Goal: Find specific page/section: Find specific page/section

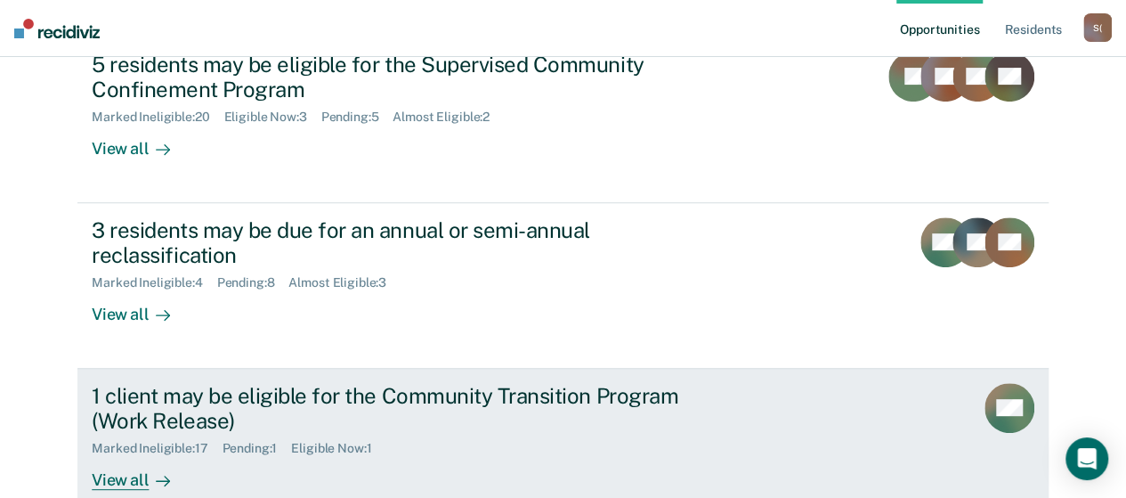
scroll to position [267, 0]
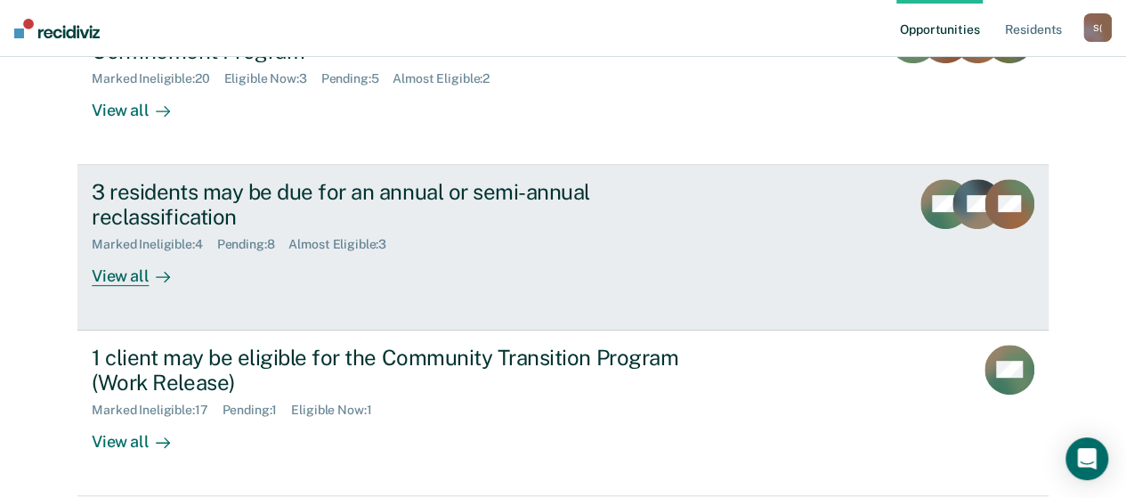
click at [128, 284] on div "View all" at bounding box center [142, 269] width 100 height 35
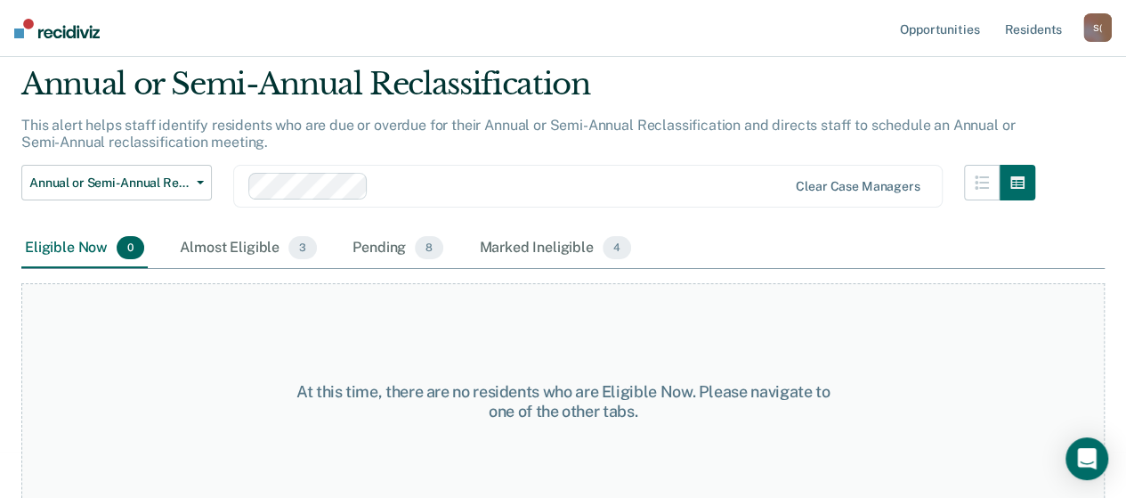
scroll to position [77, 0]
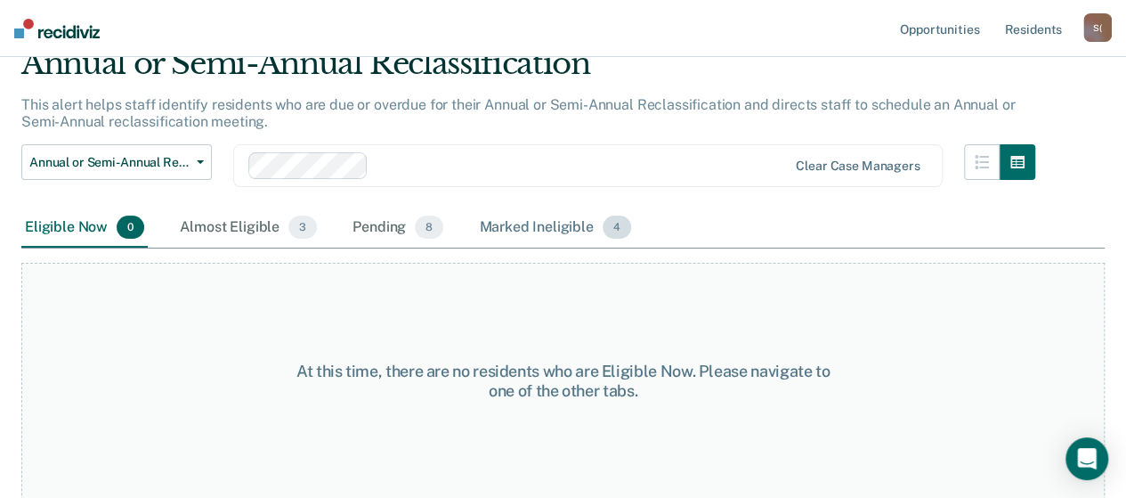
click at [541, 233] on div "Marked Ineligible 4" at bounding box center [554, 227] width 159 height 39
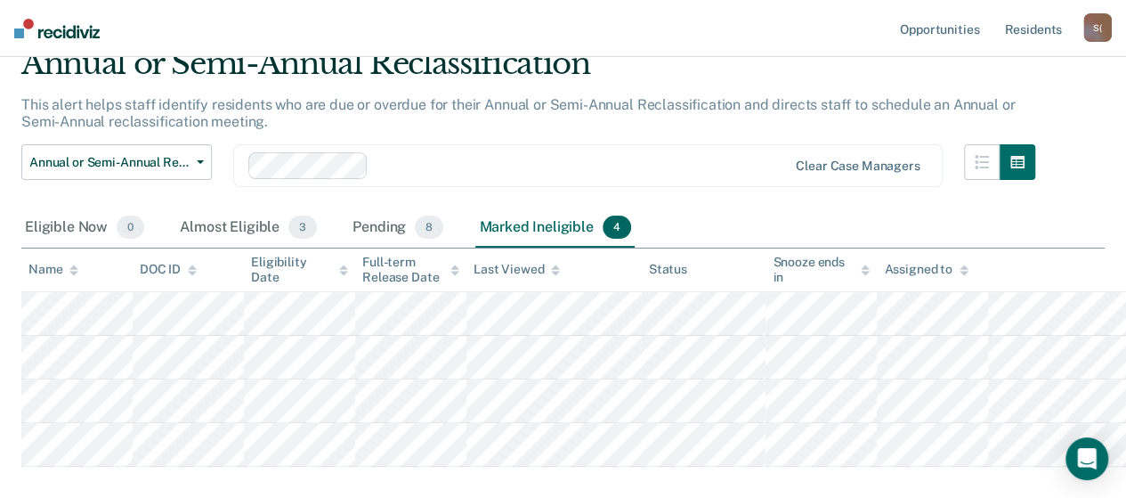
scroll to position [173, 0]
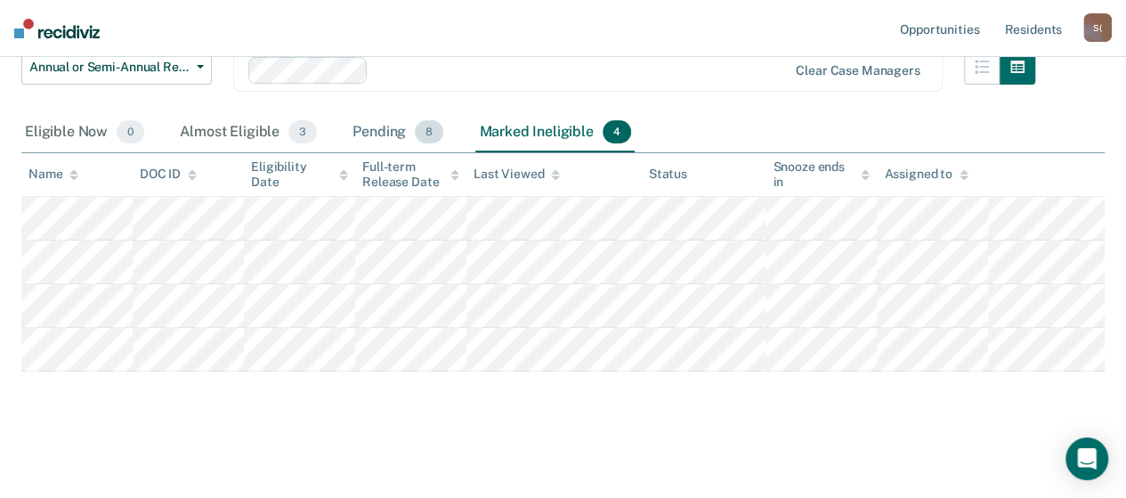
click at [384, 134] on div "Pending 8" at bounding box center [398, 132] width 98 height 39
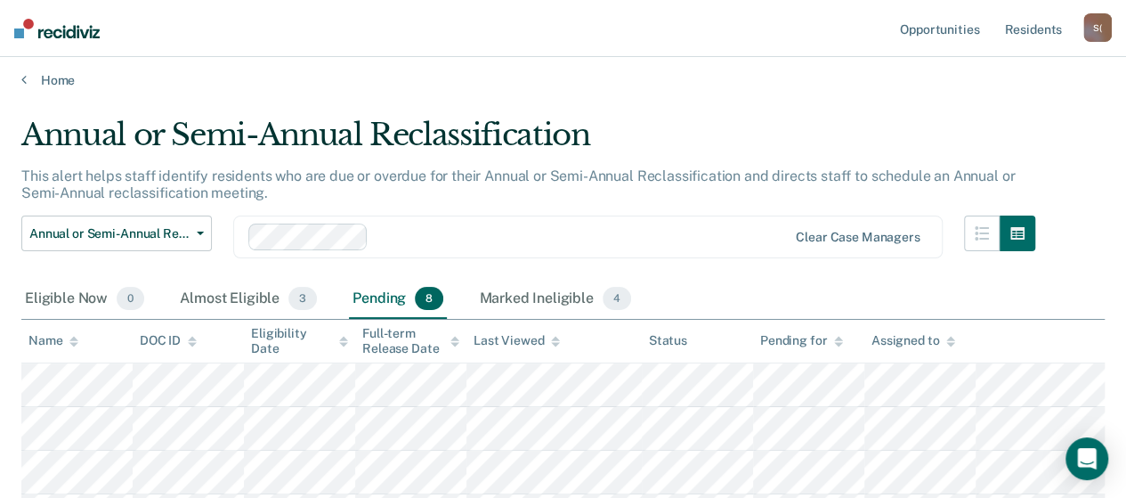
scroll to position [0, 0]
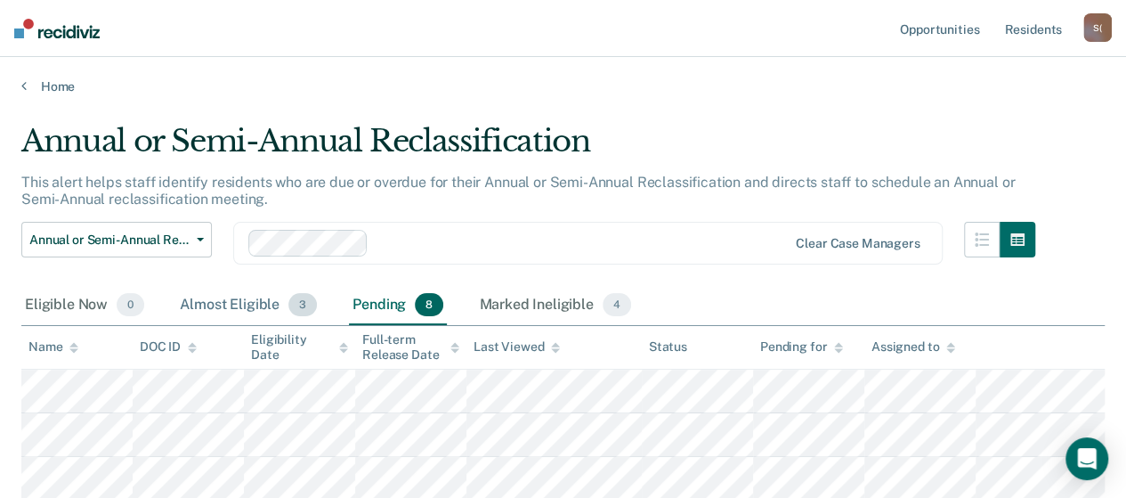
click at [236, 309] on div "Almost Eligible 3" at bounding box center [248, 305] width 144 height 39
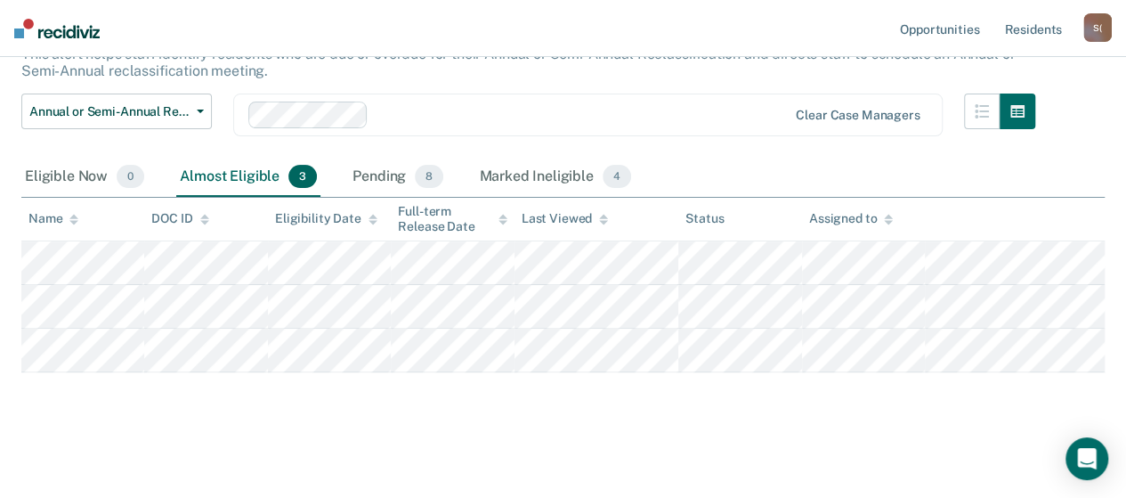
scroll to position [129, 0]
click at [49, 184] on div "Eligible Now 0" at bounding box center [84, 176] width 126 height 39
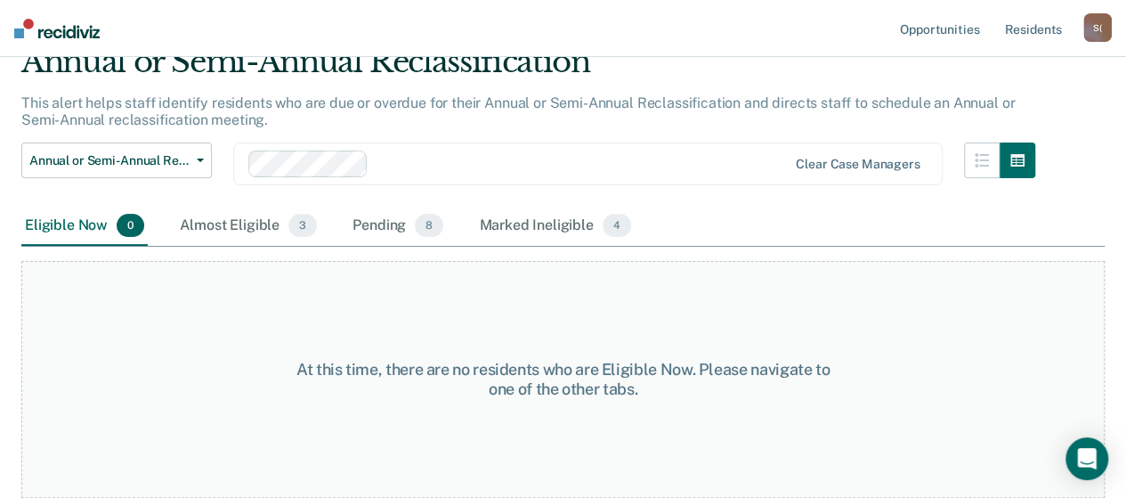
scroll to position [77, 0]
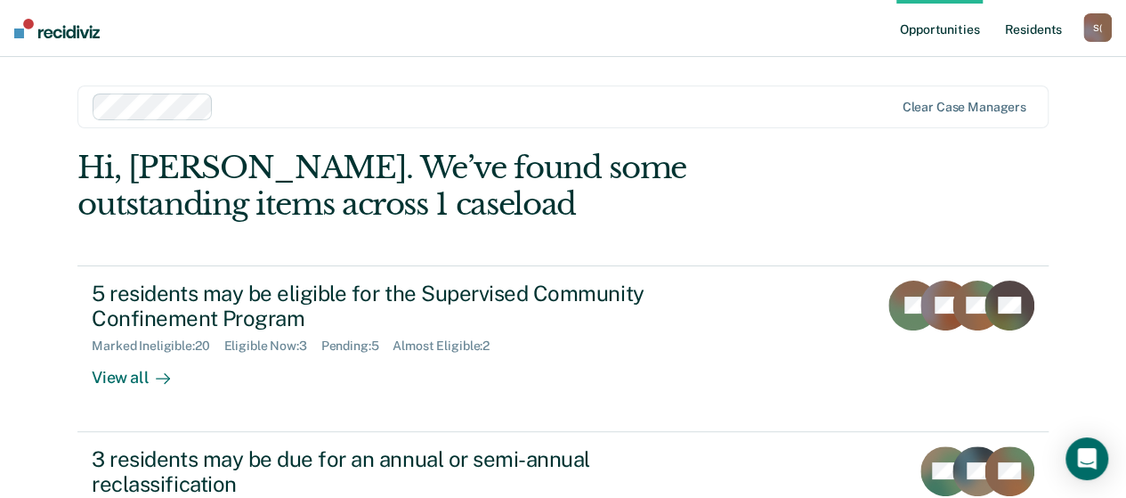
click at [1025, 33] on link "Resident s" at bounding box center [1032, 28] width 65 height 57
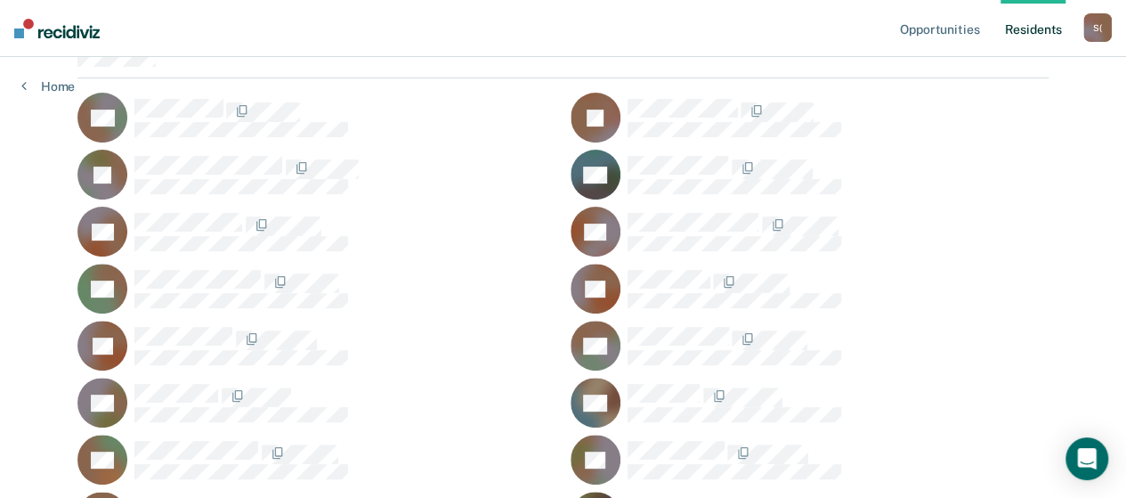
scroll to position [178, 0]
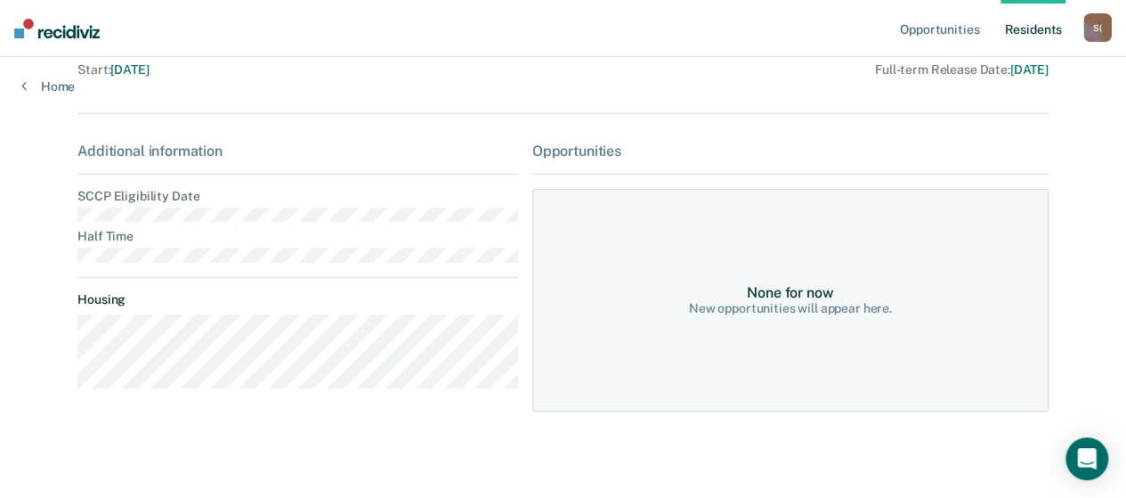
scroll to position [201, 0]
